Goal: Obtain resource: Download file/media

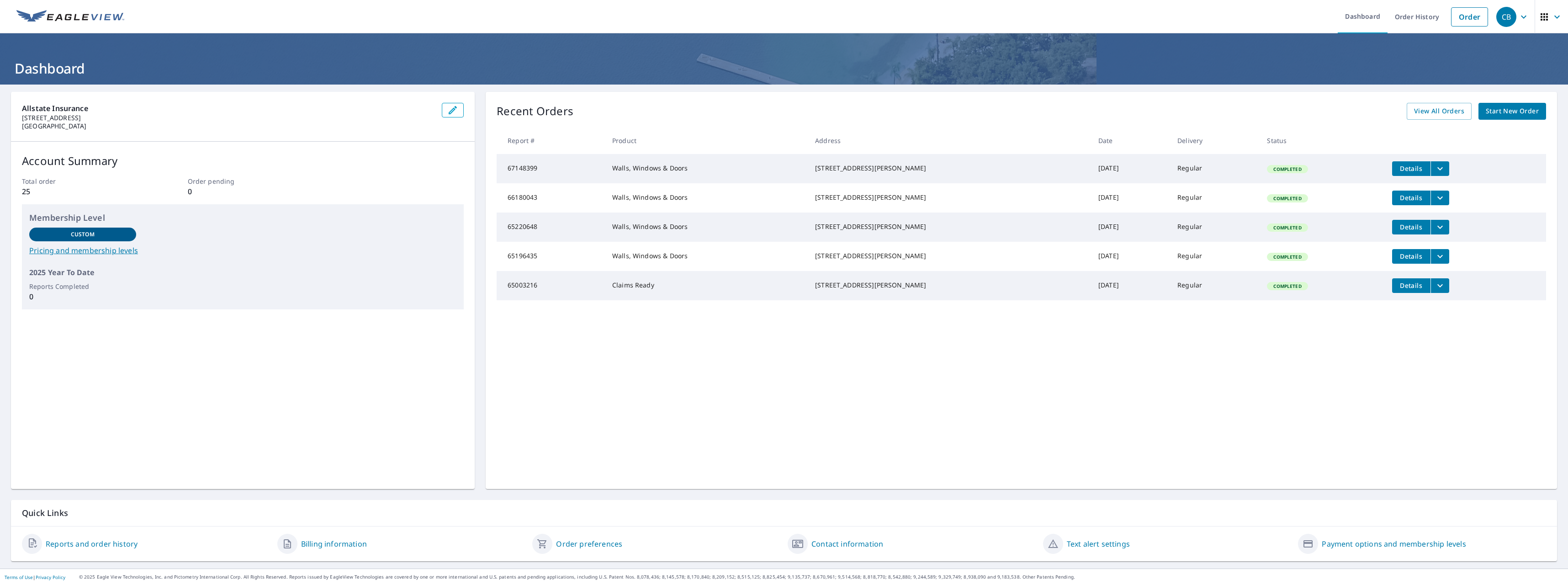
click at [290, 24] on ul "Dashboard Order History Order" at bounding box center [811, 17] width 1364 height 33
click at [1427, 113] on span "View All Orders" at bounding box center [1439, 111] width 51 height 12
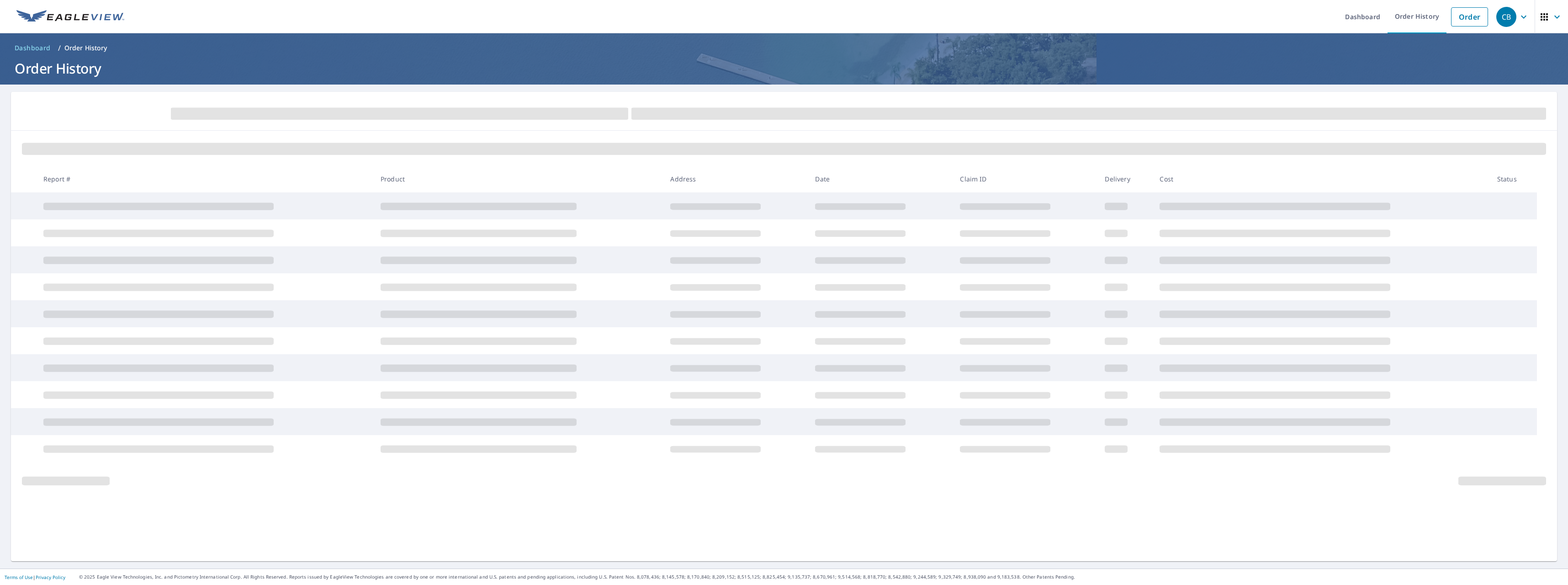
click at [1552, 18] on icon "button" at bounding box center [1557, 17] width 11 height 11
click at [1522, 18] on span "CB" at bounding box center [1514, 17] width 35 height 22
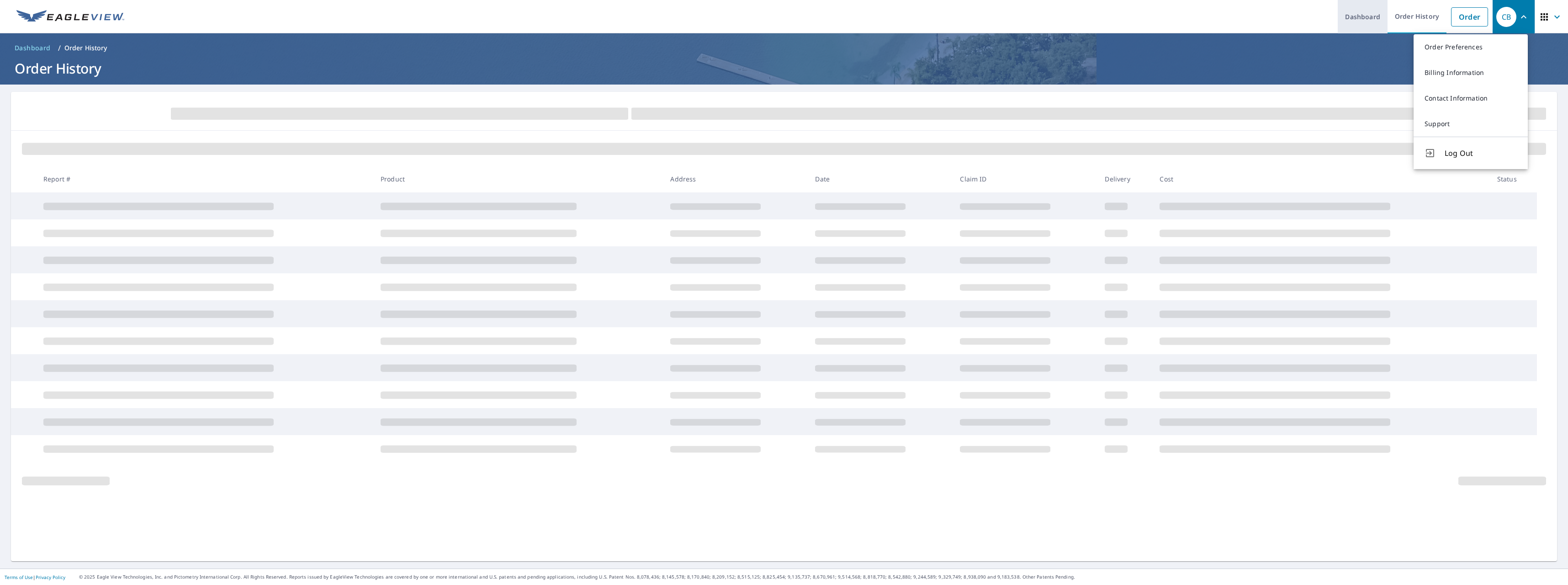
click at [1352, 12] on link "Dashboard" at bounding box center [1363, 17] width 50 height 33
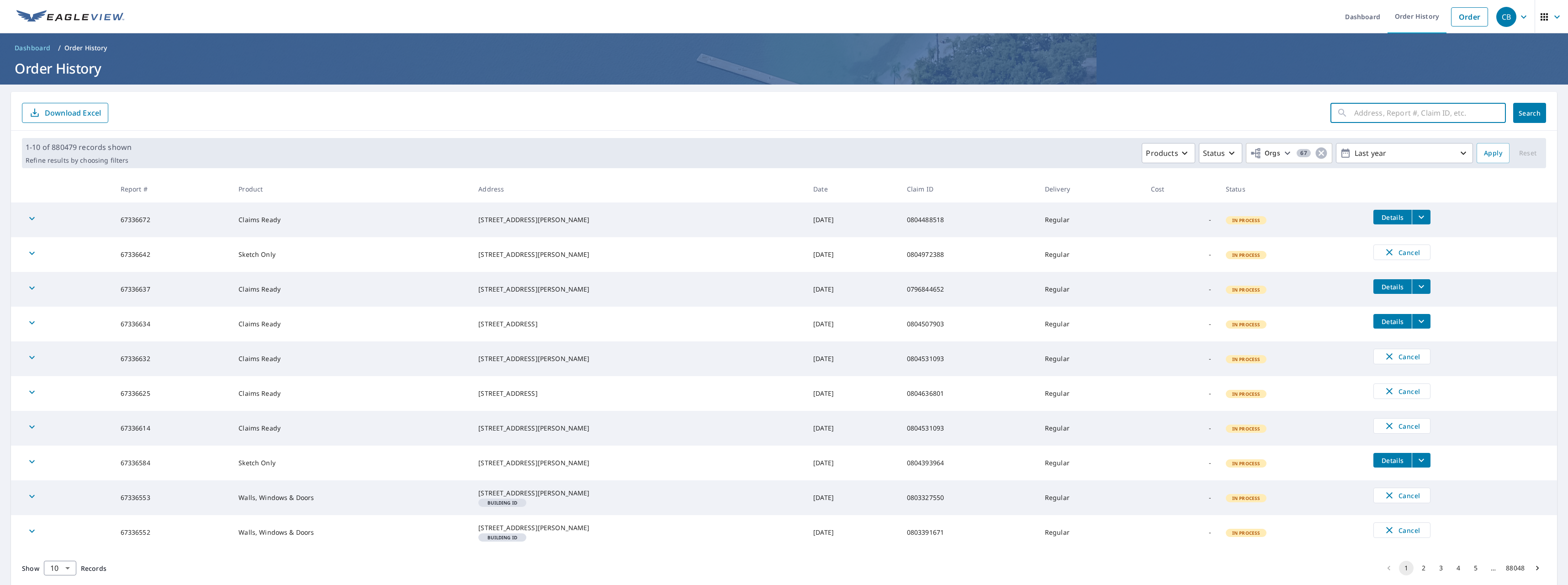
click at [1377, 113] on input "text" at bounding box center [1431, 113] width 152 height 25
paste input "0803828946"
type input "0803828946"
click button "Search" at bounding box center [1530, 113] width 33 height 20
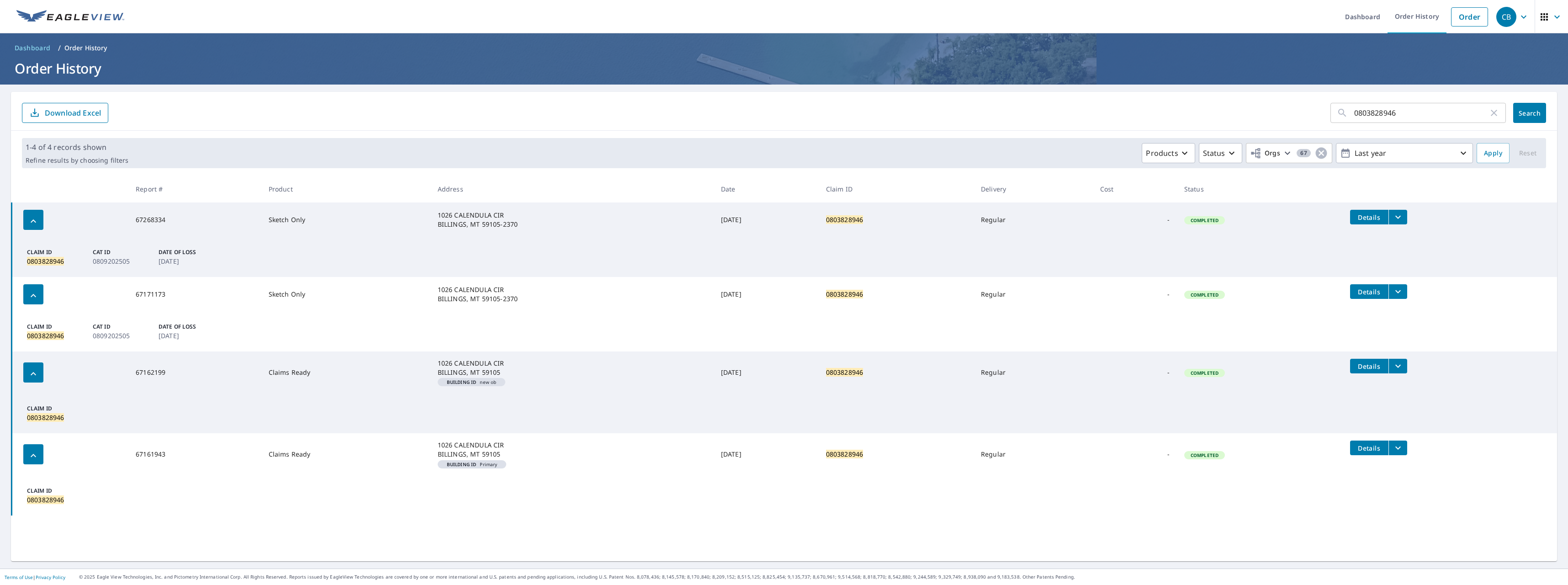
click at [1400, 368] on icon "filesDropdownBtn-67162199" at bounding box center [1398, 365] width 11 height 11
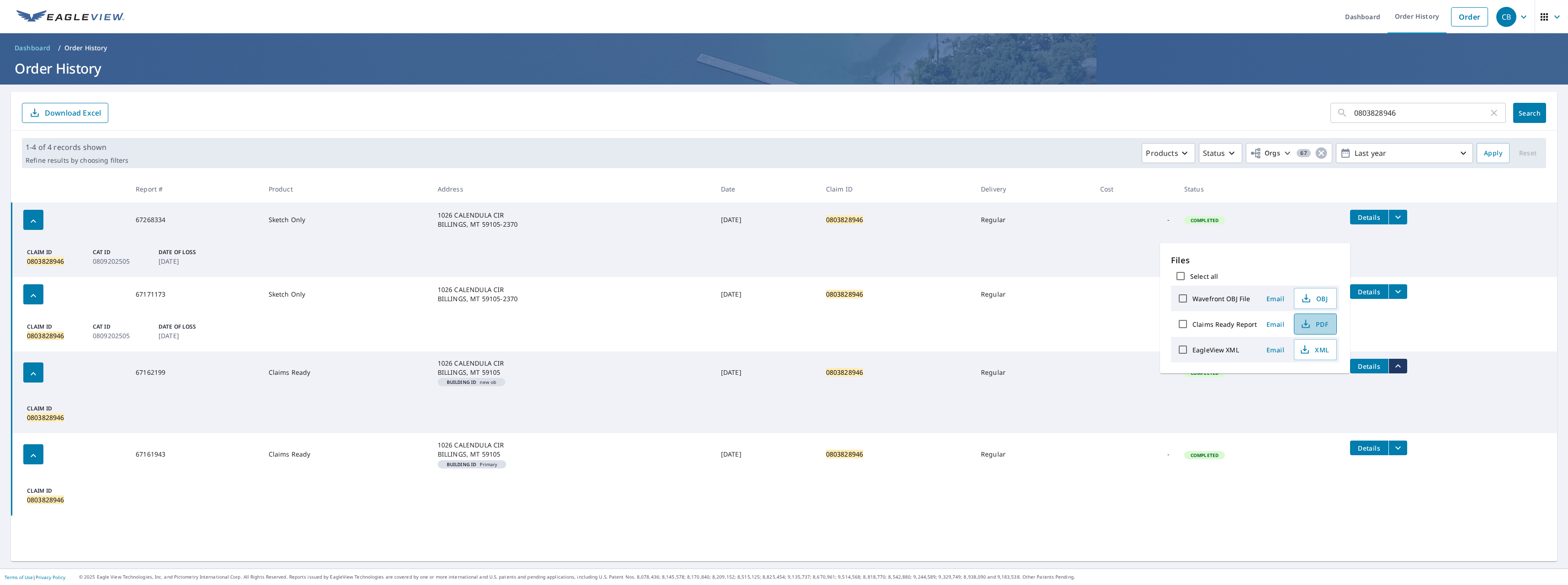
click at [1305, 324] on icon "button" at bounding box center [1306, 322] width 4 height 6
click at [1396, 446] on icon "filesDropdownBtn-67161943" at bounding box center [1398, 447] width 11 height 11
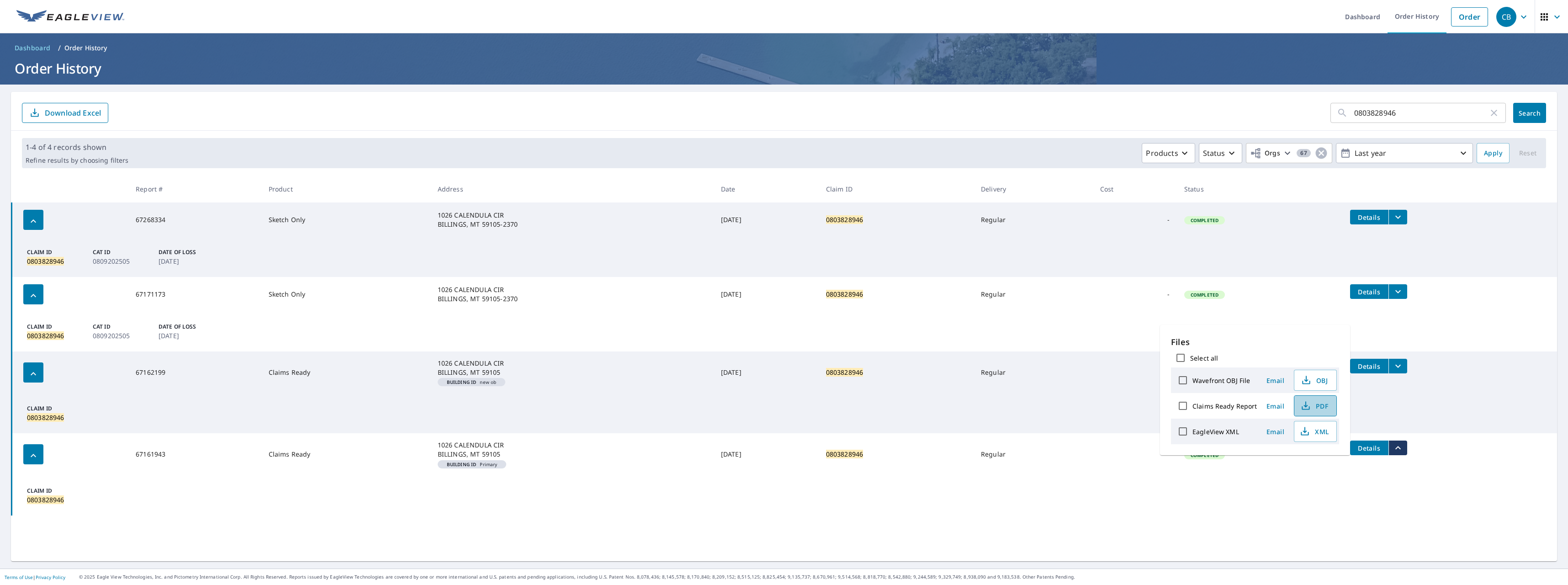
click at [1313, 405] on span "PDF" at bounding box center [1314, 405] width 29 height 11
click at [1185, 404] on input "Claims Ready Report" at bounding box center [1183, 405] width 20 height 20
checkbox input "true"
click at [1288, 503] on td "Claim ID 0803828946" at bounding box center [784, 495] width 1546 height 40
click at [29, 454] on icon "button" at bounding box center [33, 455] width 11 height 11
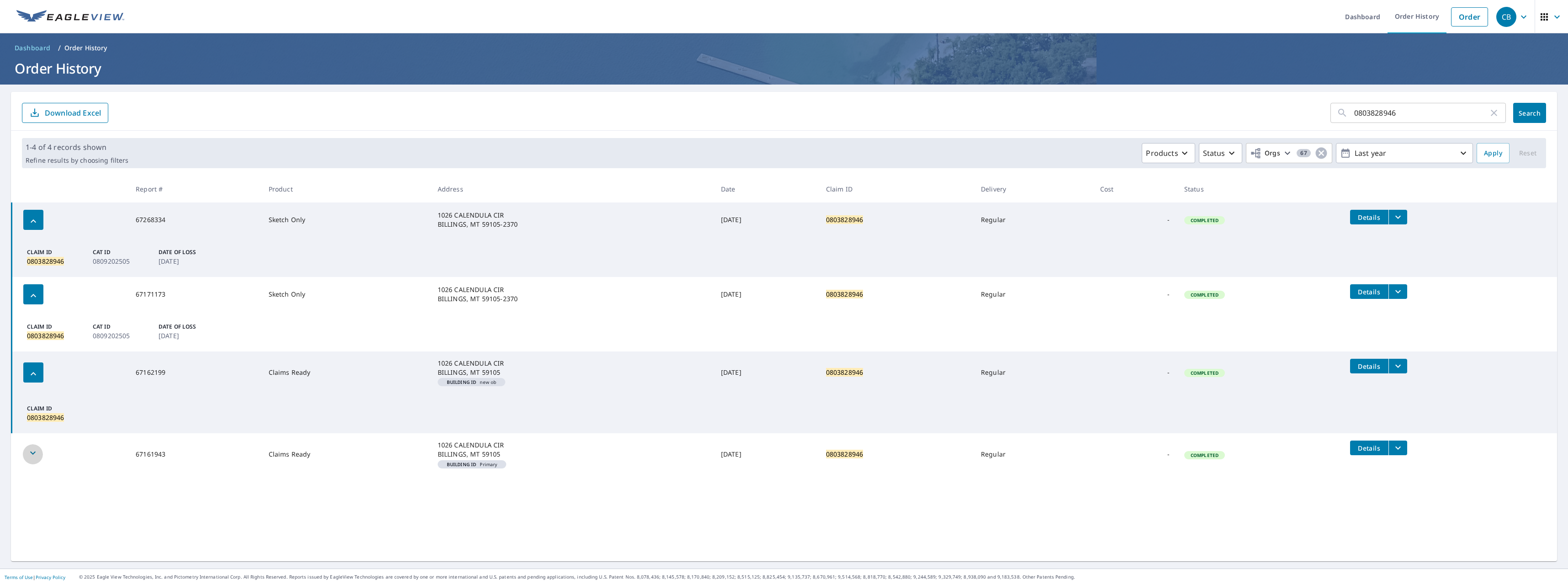
click at [29, 454] on icon "button" at bounding box center [33, 452] width 11 height 11
click at [1377, 449] on span "Details" at bounding box center [1369, 448] width 27 height 9
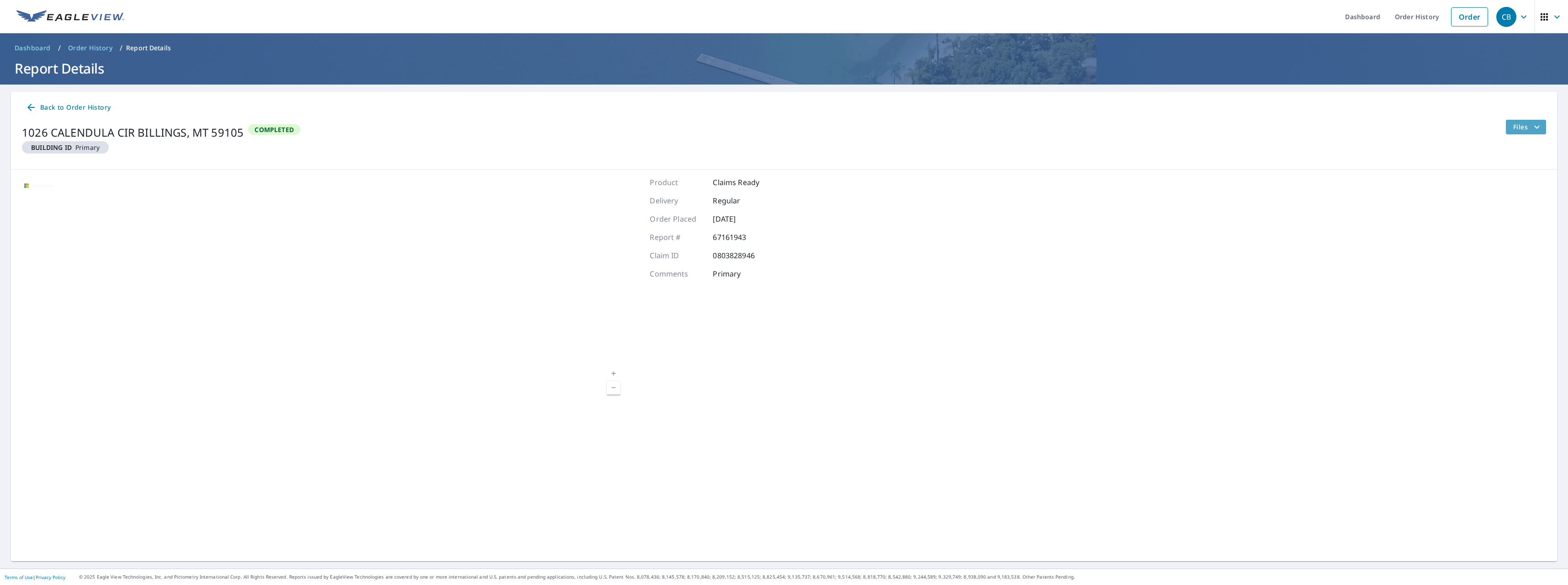
click at [1517, 125] on span "Files" at bounding box center [1528, 126] width 29 height 11
